Goal: Task Accomplishment & Management: Manage account settings

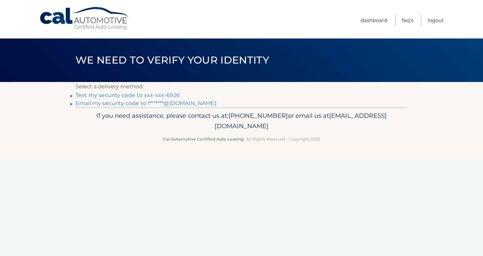
click at [130, 97] on link "Text my security code to xxx-xxx-6926" at bounding box center [127, 95] width 104 height 6
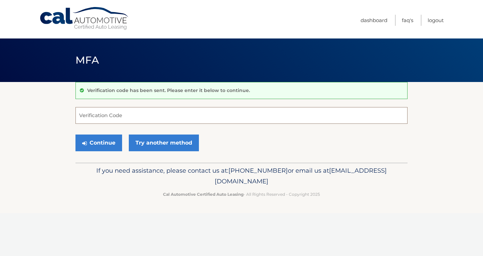
click at [114, 115] on input "Verification Code" at bounding box center [241, 115] width 332 height 17
type input "179462"
click at [75, 135] on button "Continue" at bounding box center [98, 143] width 47 height 17
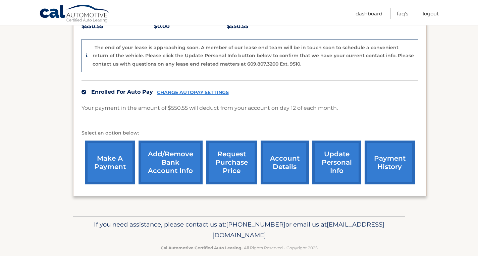
scroll to position [166, 0]
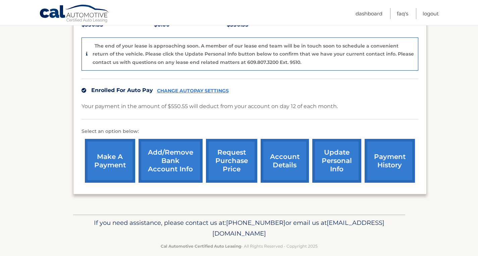
click at [392, 151] on link "payment history" at bounding box center [389, 161] width 50 height 44
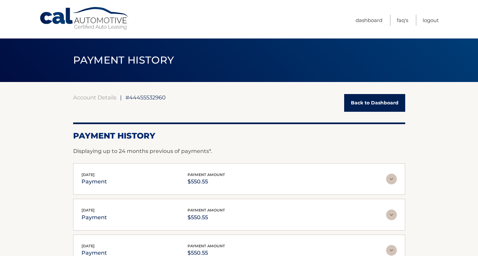
click at [386, 179] on img at bounding box center [391, 179] width 11 height 11
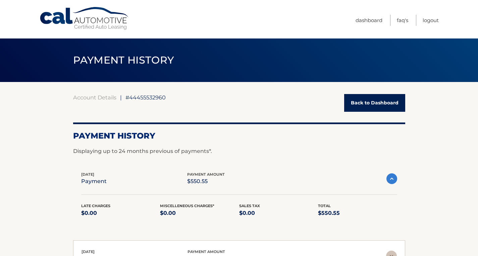
click at [389, 176] on img at bounding box center [391, 179] width 11 height 11
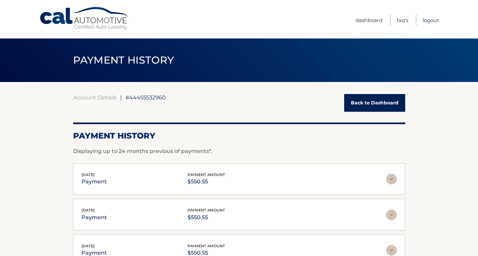
click at [427, 21] on link "Logout" at bounding box center [430, 20] width 16 height 11
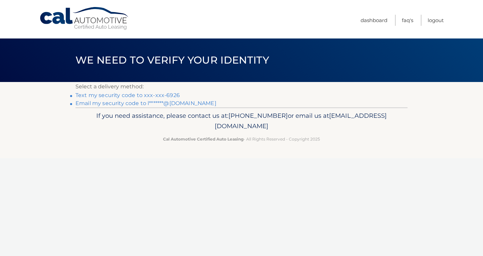
click at [149, 94] on link "Text my security code to xxx-xxx-6926" at bounding box center [127, 95] width 104 height 6
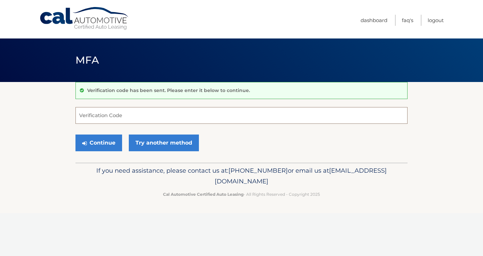
click at [123, 115] on input "Verification Code" at bounding box center [241, 115] width 332 height 17
type input "072134"
click at [106, 144] on button "Continue" at bounding box center [98, 143] width 47 height 17
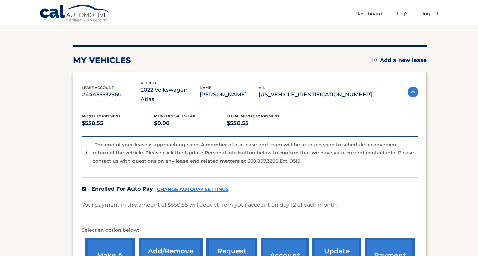
scroll to position [101, 0]
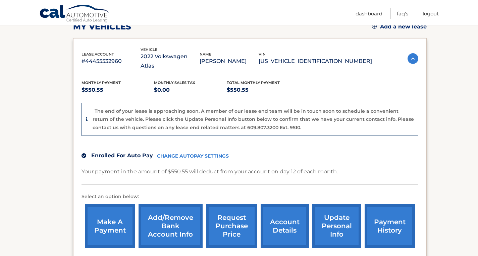
click at [113, 208] on link "make a payment" at bounding box center [110, 226] width 50 height 44
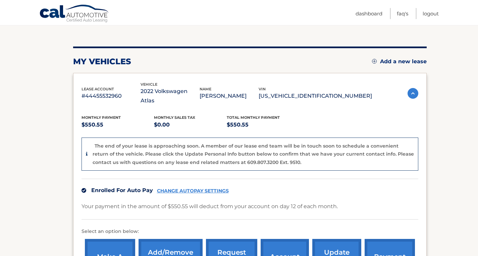
scroll to position [34, 0]
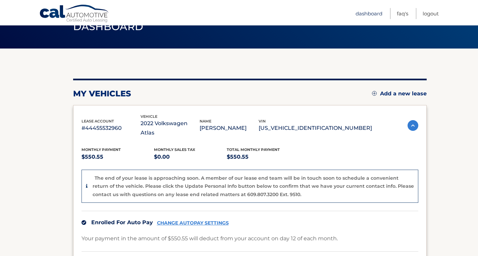
click at [372, 15] on link "Dashboard" at bounding box center [368, 13] width 27 height 11
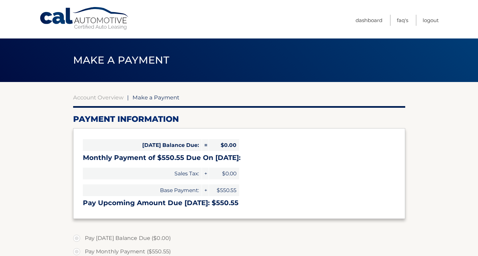
select select "ZDA4ODc3ZGItNjZiMC00ZmU3LWFmMGQtMzY4MWIxOWNmYzBk"
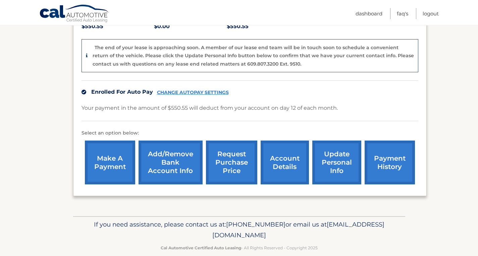
scroll to position [166, 0]
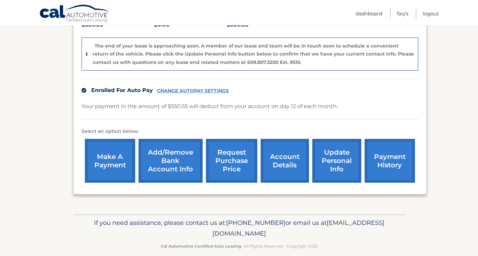
click at [286, 153] on link "account details" at bounding box center [284, 161] width 48 height 44
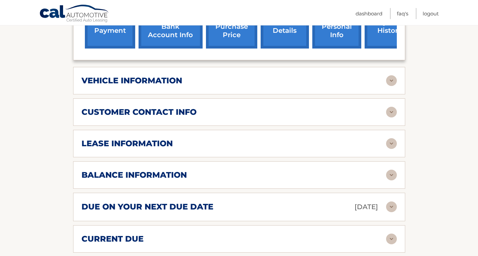
scroll to position [268, 0]
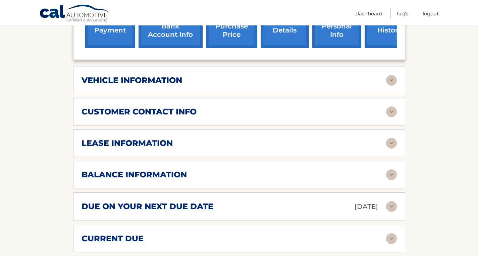
click at [389, 201] on img at bounding box center [391, 206] width 11 height 11
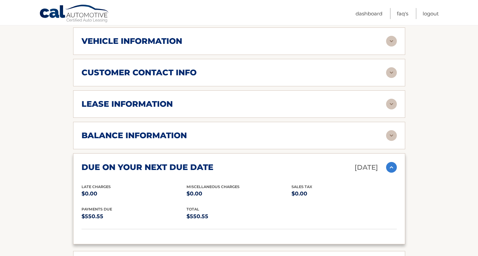
scroll to position [302, 0]
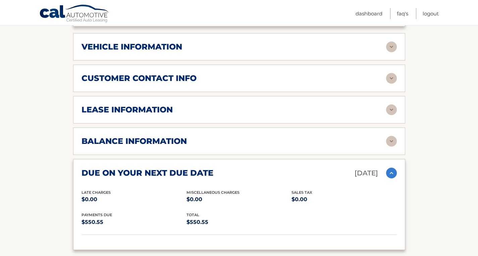
click at [394, 136] on img at bounding box center [391, 141] width 11 height 11
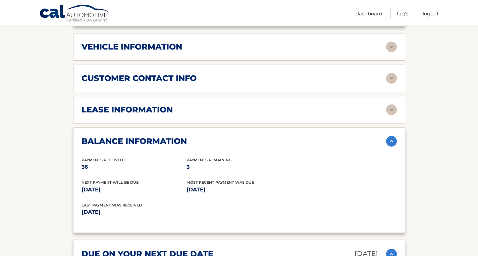
click at [394, 136] on img at bounding box center [391, 141] width 11 height 11
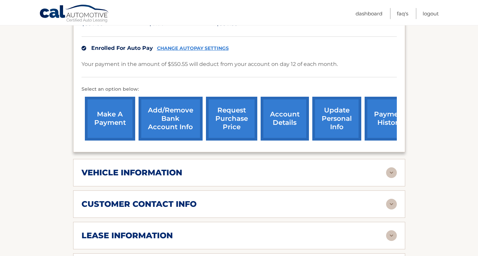
scroll to position [168, 0]
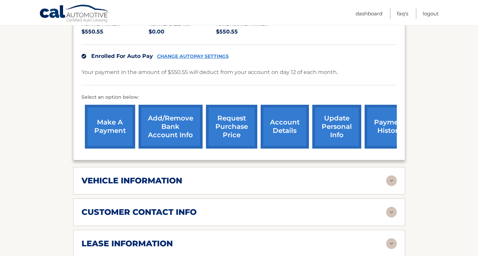
click at [286, 122] on link "account details" at bounding box center [284, 127] width 48 height 44
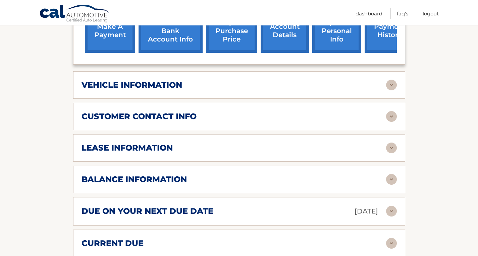
scroll to position [268, 0]
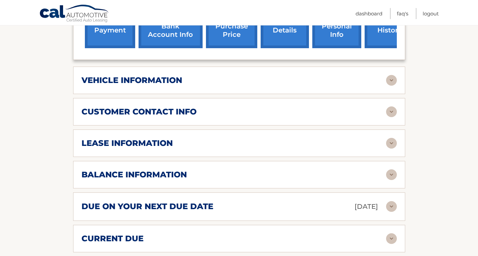
click at [393, 107] on img at bounding box center [391, 112] width 11 height 11
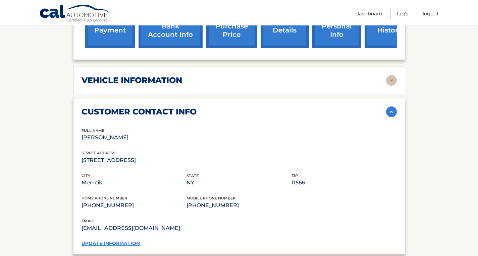
click at [393, 107] on img at bounding box center [391, 112] width 11 height 11
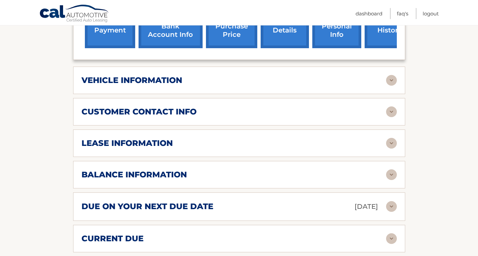
click at [391, 75] on img at bounding box center [391, 80] width 11 height 11
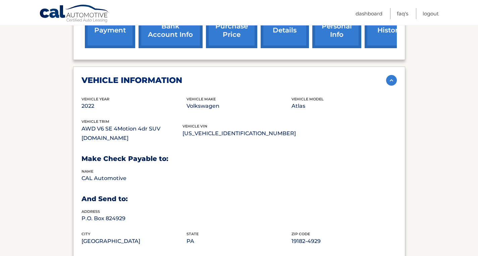
click at [391, 75] on img at bounding box center [391, 80] width 11 height 11
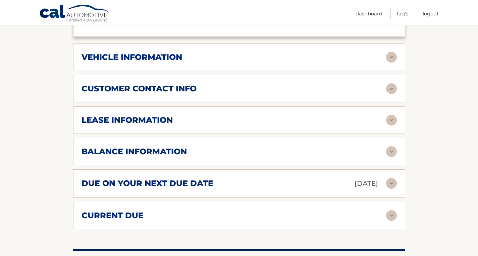
scroll to position [302, 0]
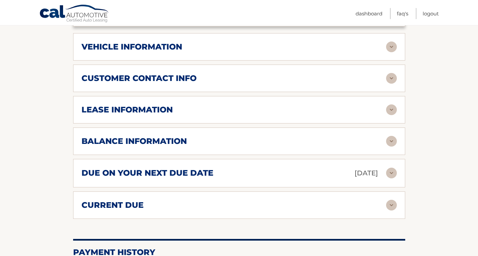
click at [390, 168] on img at bounding box center [391, 173] width 11 height 11
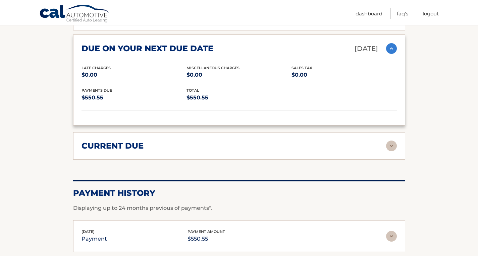
scroll to position [436, 0]
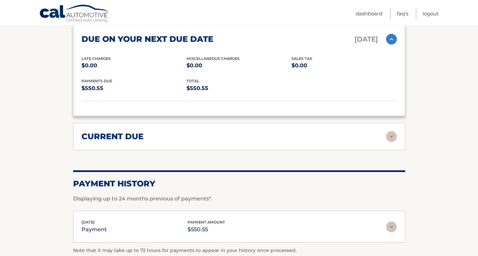
click at [394, 131] on img at bounding box center [391, 136] width 11 height 11
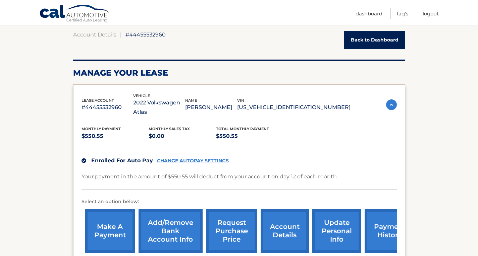
scroll to position [62, 0]
